Goal: Browse casually

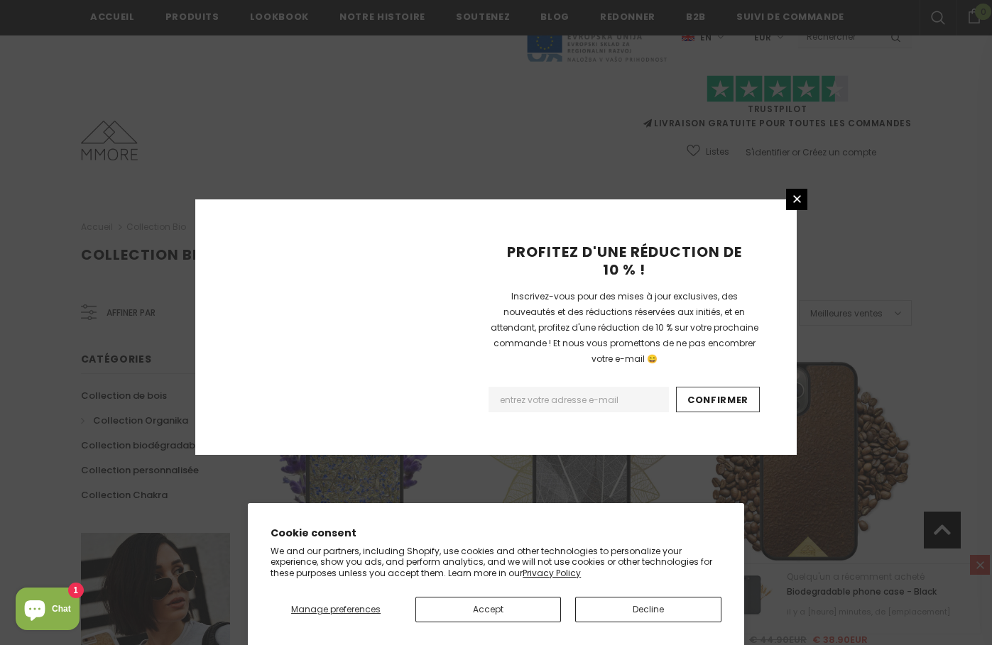
scroll to position [1583, 0]
